Goal: Task Accomplishment & Management: Use online tool/utility

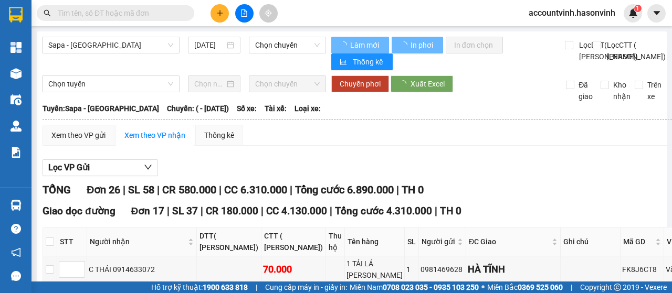
type input "[DATE]"
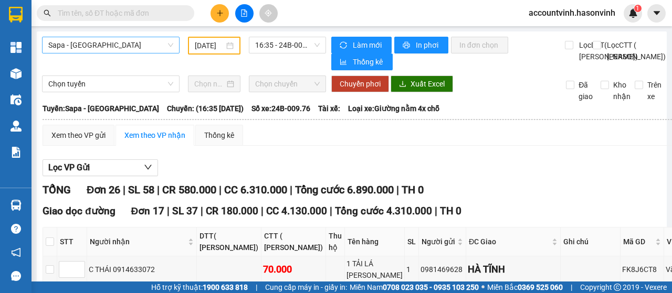
click at [130, 38] on span "Sapa - [GEOGRAPHIC_DATA]" at bounding box center [110, 45] width 125 height 16
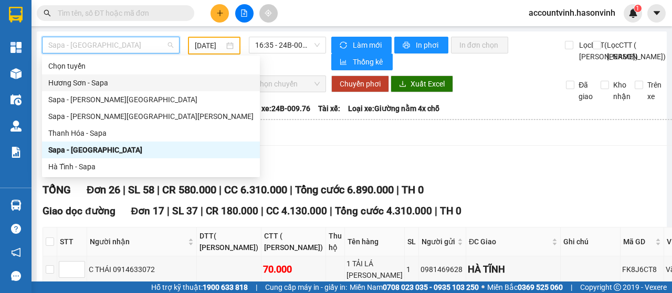
drag, startPoint x: 120, startPoint y: 85, endPoint x: 126, endPoint y: 73, distance: 13.1
click at [120, 84] on div "Hương Sơn - Sapa" at bounding box center [150, 83] width 205 height 12
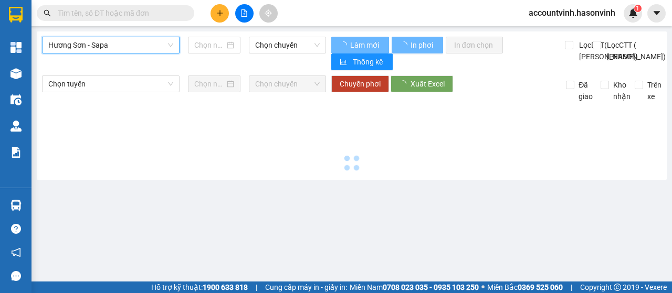
type input "[DATE]"
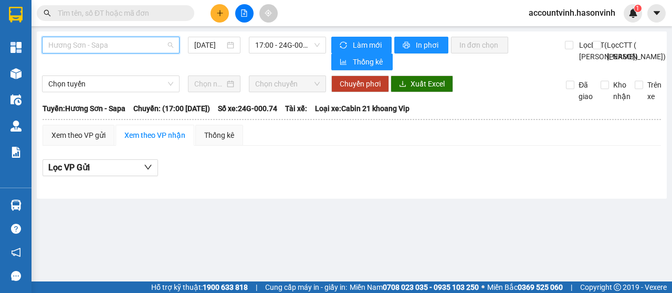
click at [146, 44] on span "Hương Sơn - Sapa" at bounding box center [110, 45] width 125 height 16
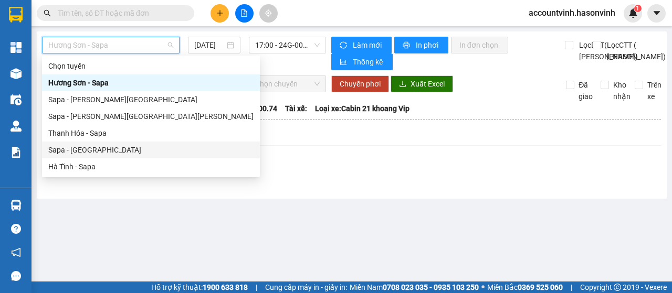
click at [109, 155] on div "Sapa - [GEOGRAPHIC_DATA]" at bounding box center [151, 150] width 218 height 17
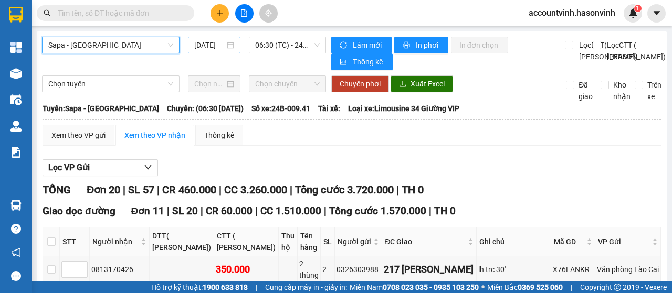
click at [220, 44] on input "[DATE]" at bounding box center [209, 45] width 30 height 12
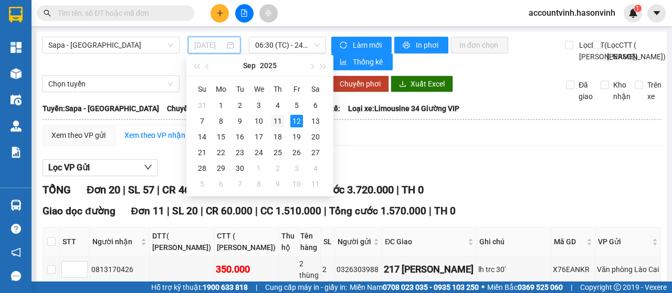
click at [277, 119] on div "11" at bounding box center [277, 121] width 13 height 13
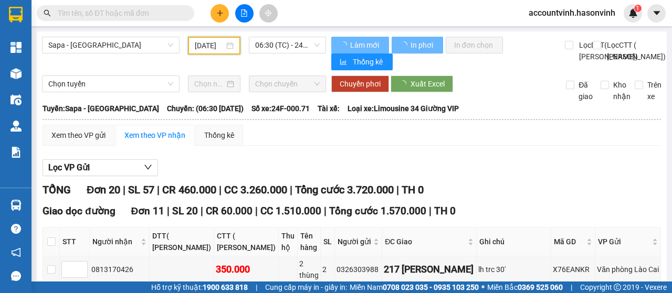
type input "[DATE]"
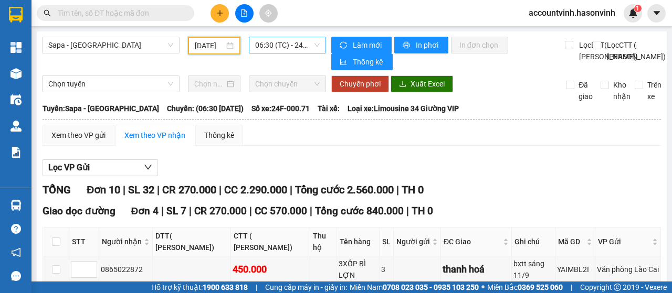
click at [272, 49] on span "06:30 (TC) - 24F-000.71" at bounding box center [287, 45] width 64 height 16
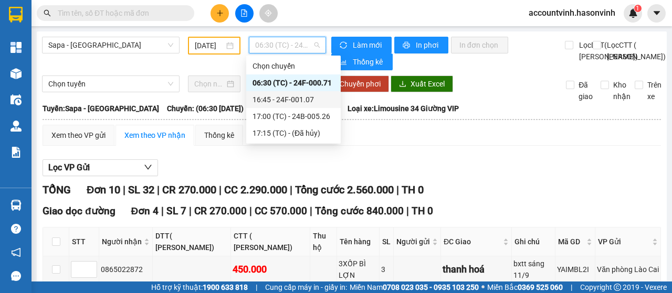
click at [282, 101] on div "16:45 - 24F-001.07" at bounding box center [293, 100] width 82 height 12
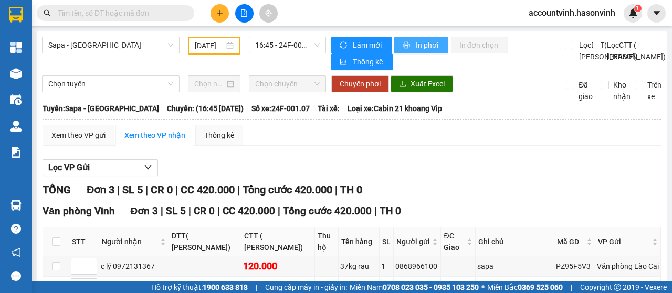
click at [416, 46] on span "In phơi" at bounding box center [428, 45] width 24 height 12
click at [144, 14] on input "text" at bounding box center [120, 13] width 124 height 12
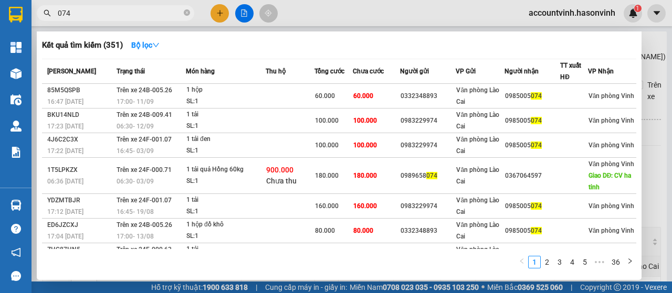
click at [106, 17] on input "074" at bounding box center [120, 13] width 124 height 12
type input "0"
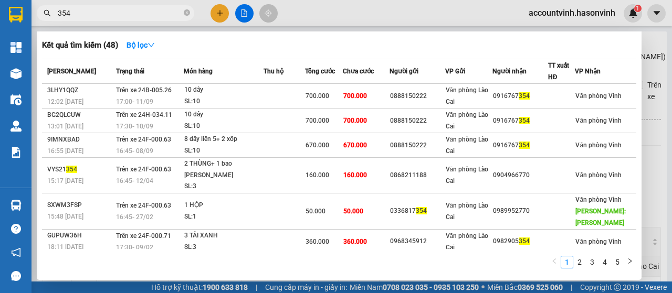
click at [108, 16] on input "354" at bounding box center [120, 13] width 124 height 12
type input "3"
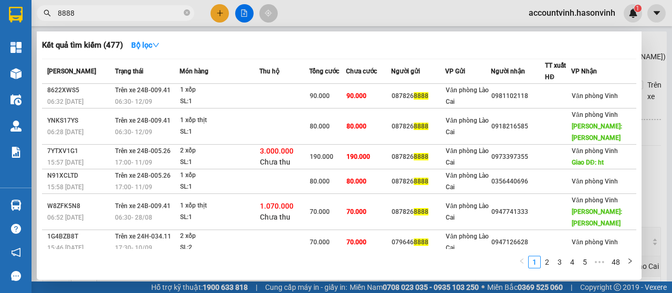
click at [142, 15] on input "8888" at bounding box center [120, 13] width 124 height 12
type input "8"
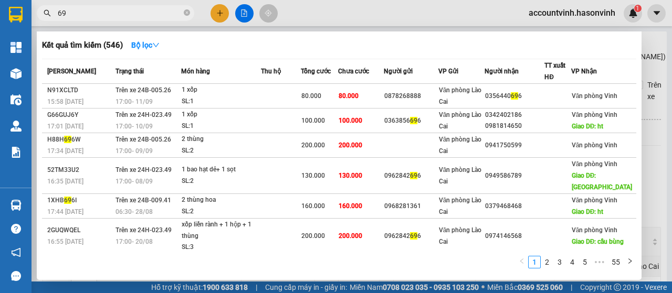
type input "6"
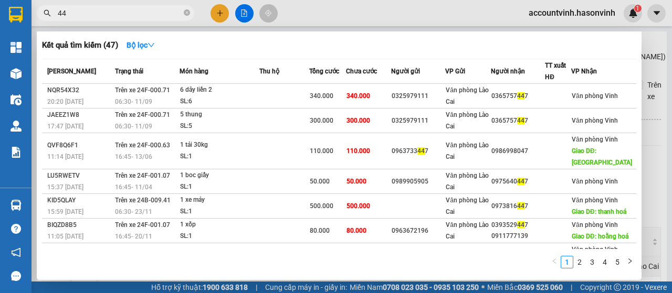
type input "4"
type input "696"
